Goal: Contribute content: Add original content to the website for others to see

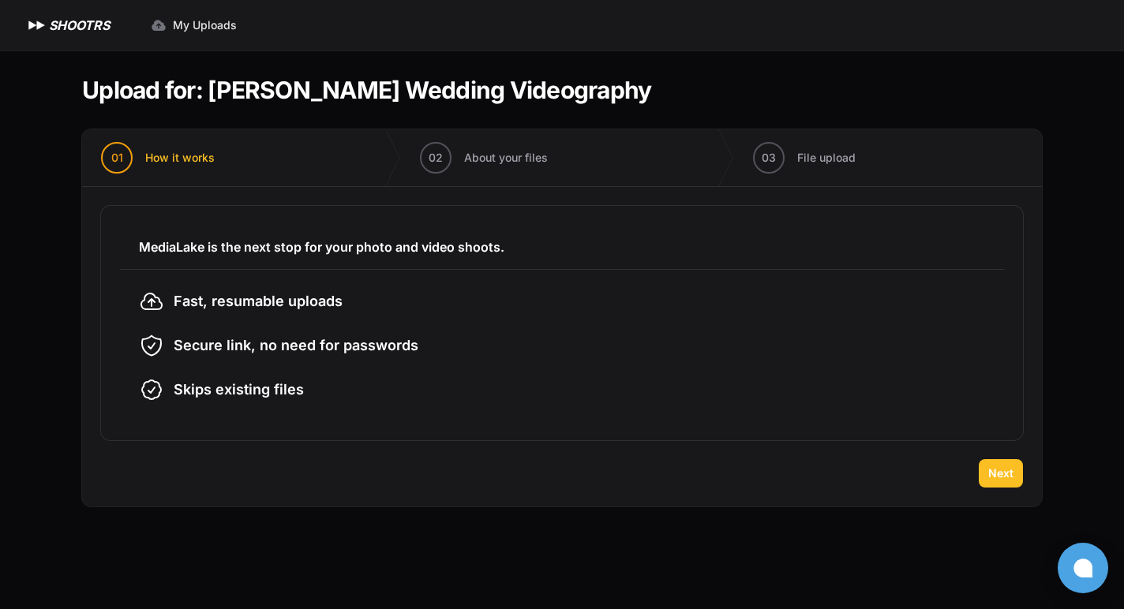
click at [989, 475] on span "Next" at bounding box center [1000, 474] width 25 height 16
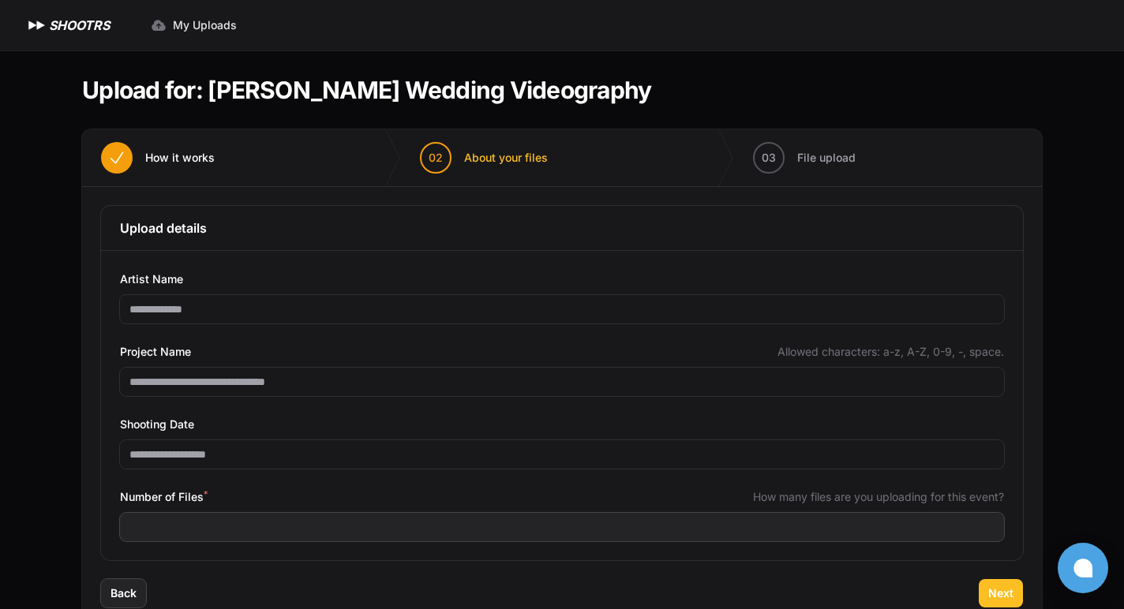
scroll to position [43, 0]
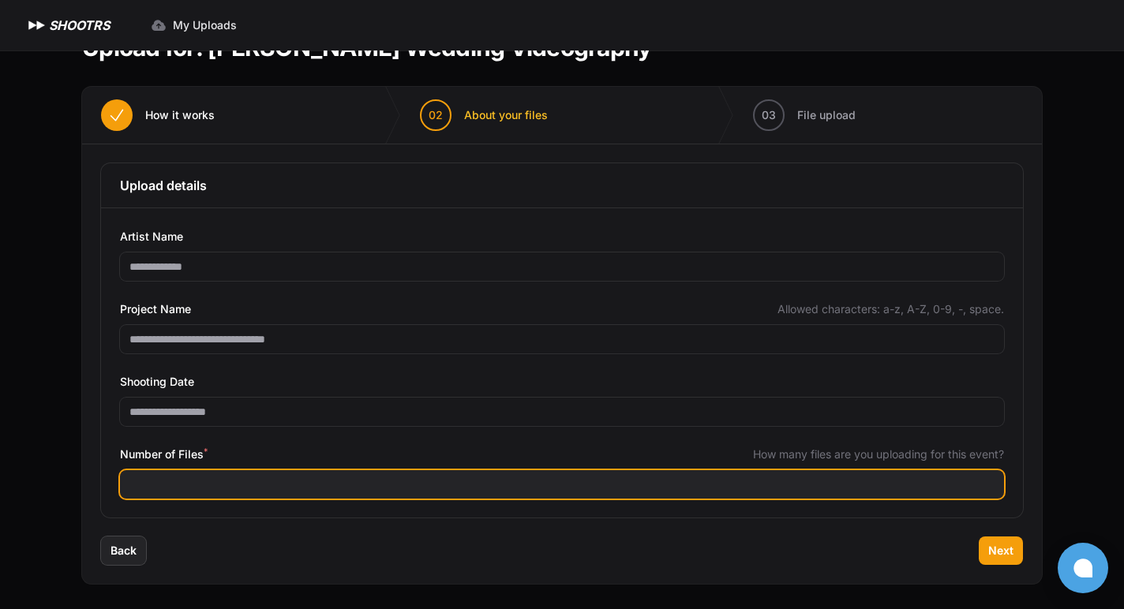
click at [235, 482] on input "Number of Files *" at bounding box center [562, 484] width 884 height 28
type input "***"
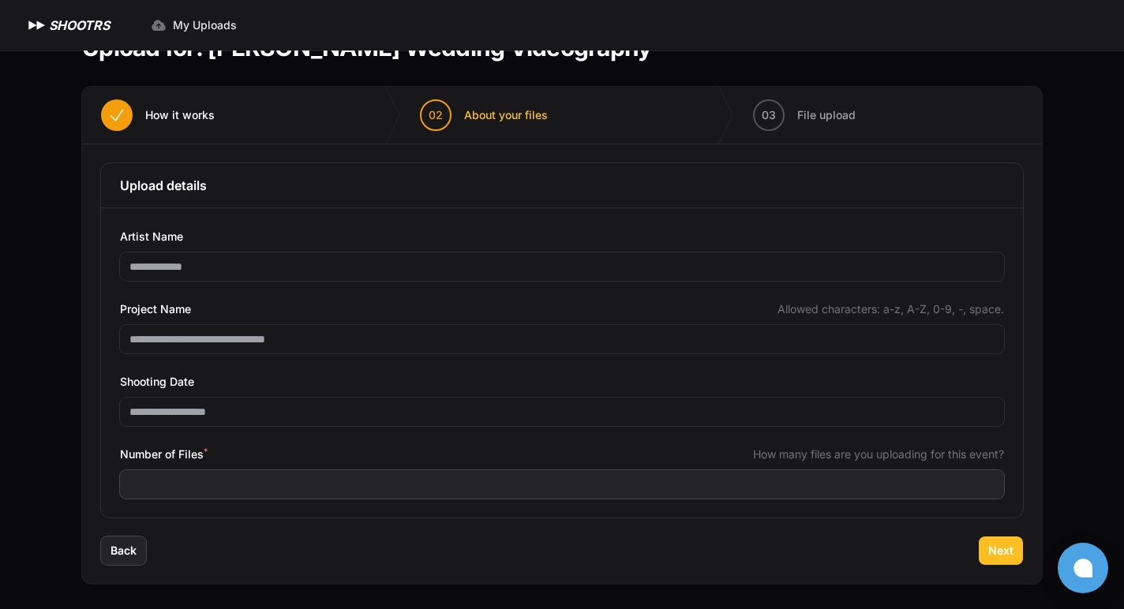
click at [993, 547] on span "Next" at bounding box center [1000, 551] width 25 height 16
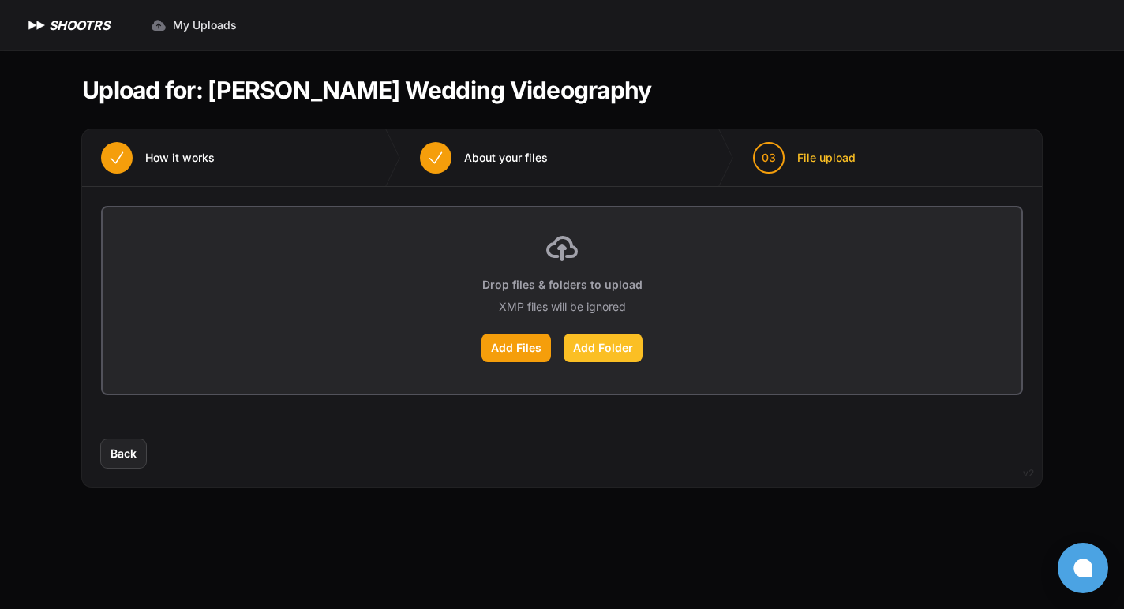
click at [623, 349] on label "Add Folder" at bounding box center [603, 348] width 79 height 28
click at [0, 0] on input "Add Folder" at bounding box center [0, 0] width 0 height 0
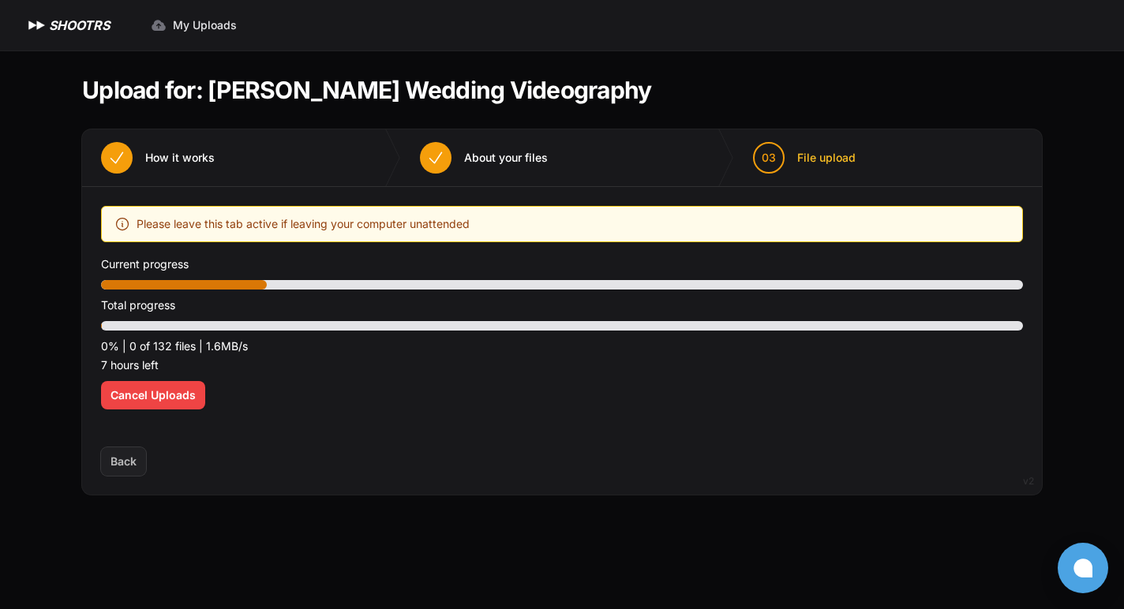
click at [499, 163] on span "About your files" at bounding box center [506, 158] width 84 height 16
click at [468, 155] on span "About your files" at bounding box center [506, 158] width 84 height 16
click at [268, 158] on li "01 How it works" at bounding box center [241, 157] width 319 height 57
click at [518, 164] on span "About your files" at bounding box center [506, 158] width 84 height 16
click at [522, 157] on span "About your files" at bounding box center [506, 158] width 84 height 16
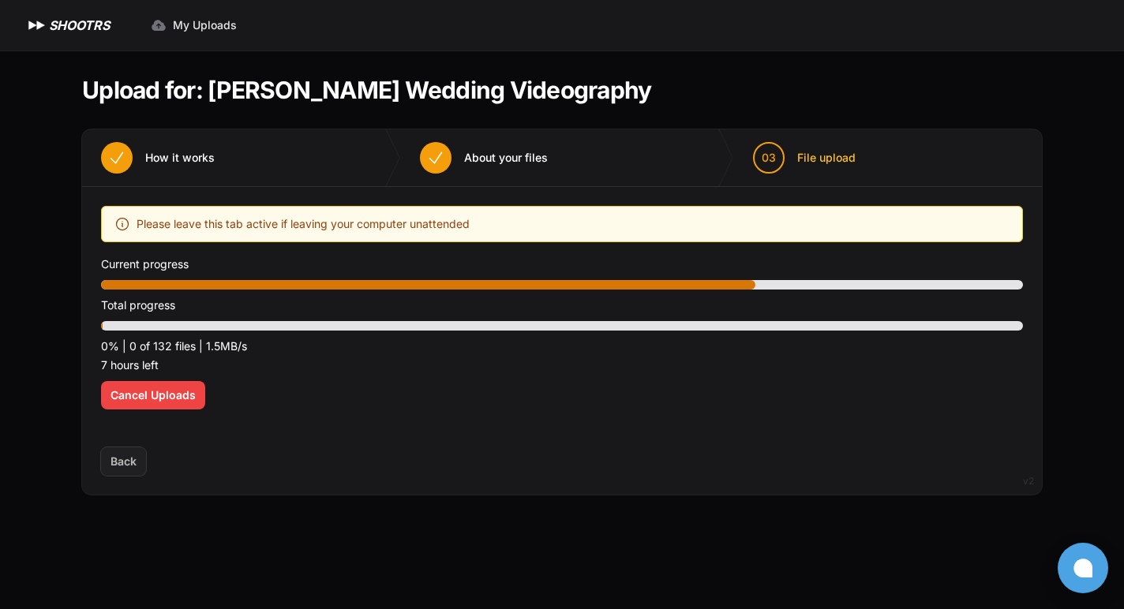
click at [217, 349] on p "0% | 0 of 132 files | 1.5MB/s" at bounding box center [562, 346] width 922 height 19
click at [461, 389] on div "Optimize your upload experience We recommend Google Chrome for fast and reliabl…" at bounding box center [562, 317] width 922 height 223
click at [474, 353] on p "0% | 0 of 132 files | 996.0KB/s" at bounding box center [562, 346] width 922 height 19
click at [474, 352] on p "0% | 0 of 132 files | 2.0MB/s" at bounding box center [562, 346] width 922 height 19
